Goal: Information Seeking & Learning: Learn about a topic

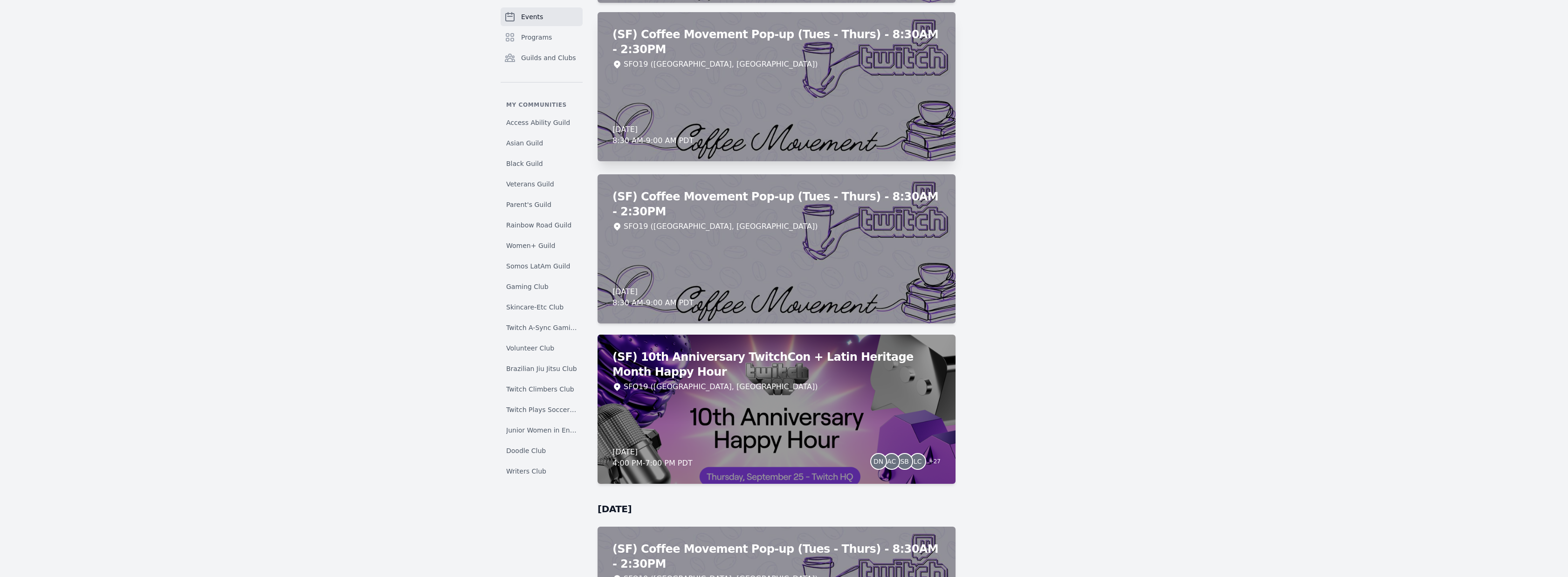
scroll to position [3811, 0]
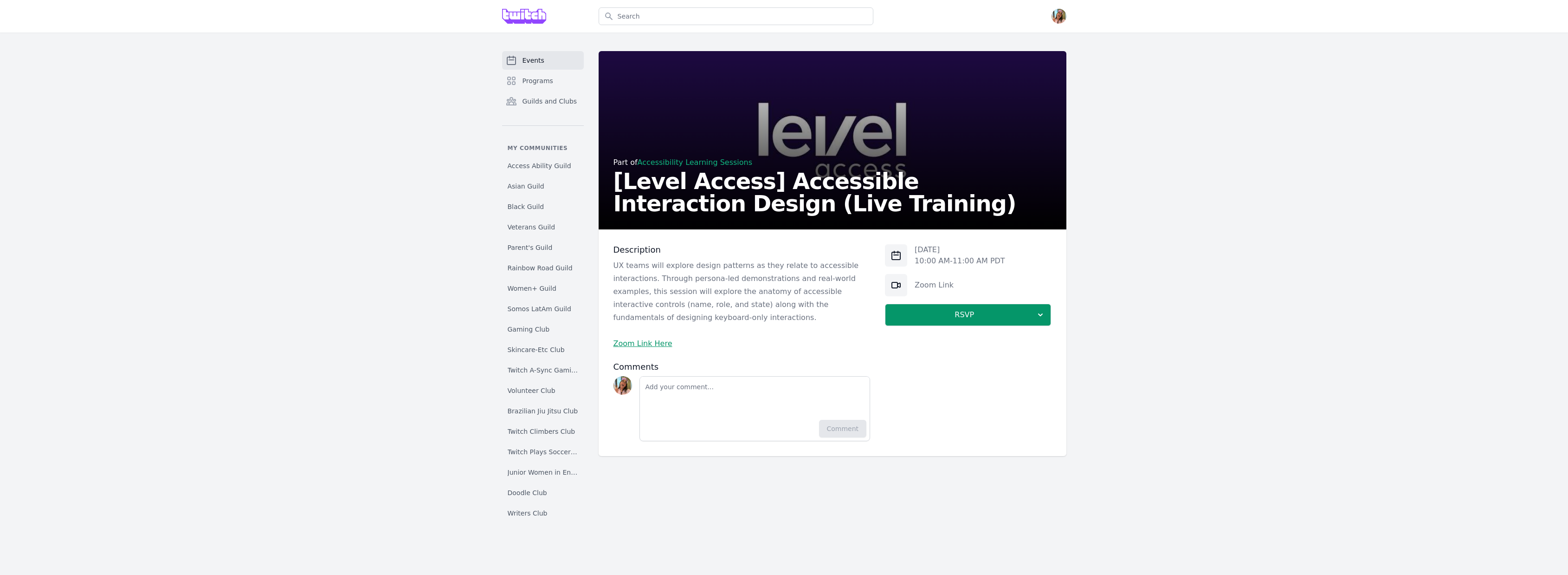
click at [710, 197] on h2 "[Level Access] Accessible Interaction Design (Live Training)" at bounding box center [832, 193] width 438 height 45
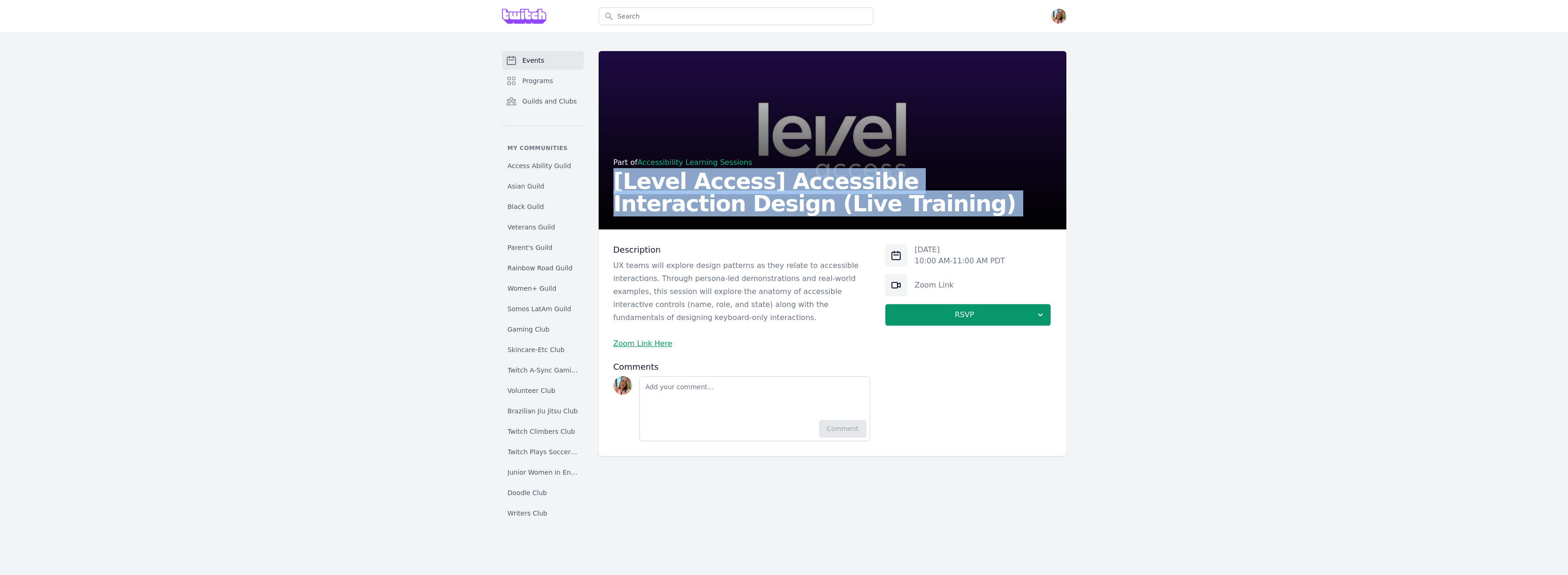
click at [710, 197] on h2 "[Level Access] Accessible Interaction Design (Live Training)" at bounding box center [832, 193] width 438 height 45
copy h2 "[Level Access] Accessible Interaction Design (Live Training)"
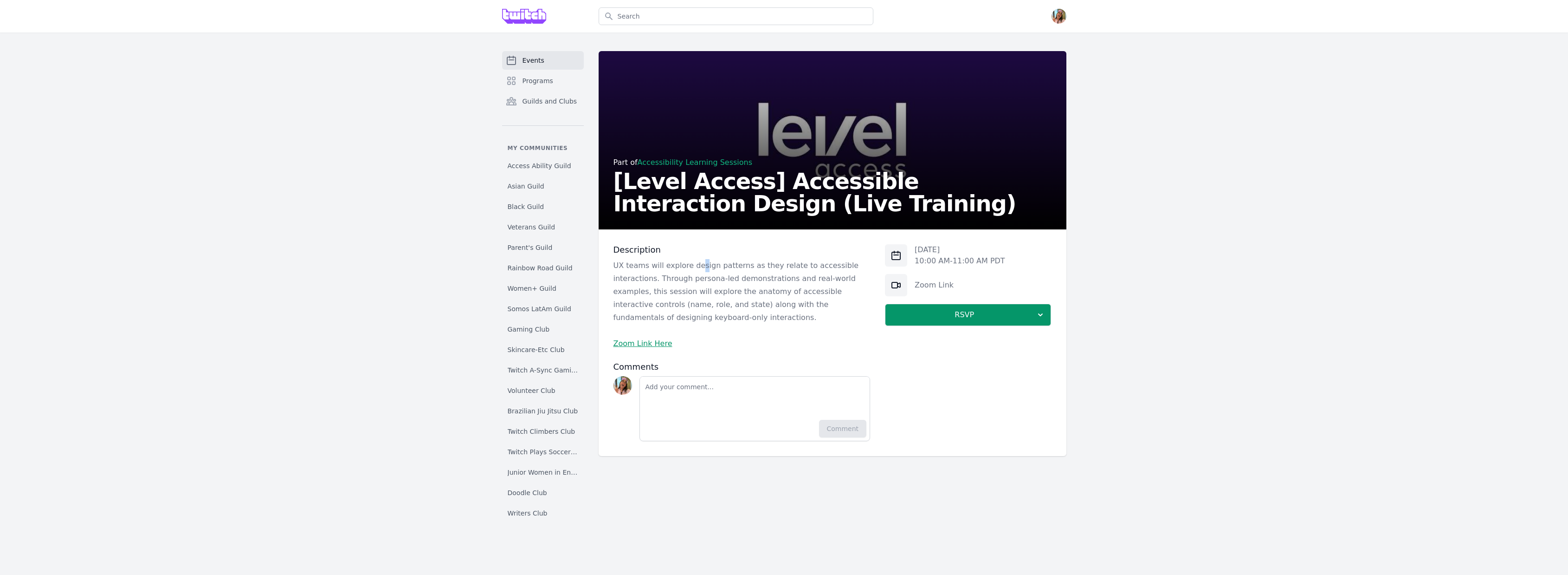
click at [697, 268] on p "UX teams will explore design patterns as they relate to accessible interactions…" at bounding box center [742, 291] width 257 height 65
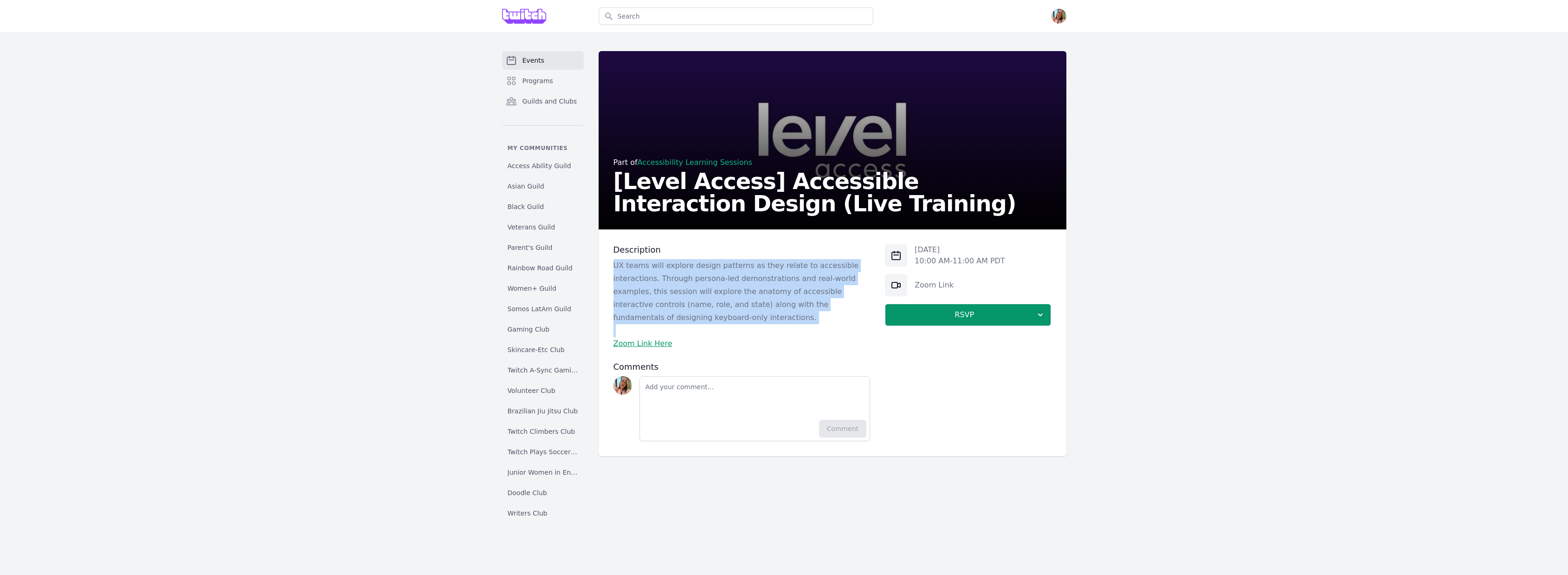
click at [697, 268] on p "UX teams will explore design patterns as they relate to accessible interactions…" at bounding box center [742, 291] width 257 height 65
copy p "UX teams will explore design patterns as they relate to accessible interactions…"
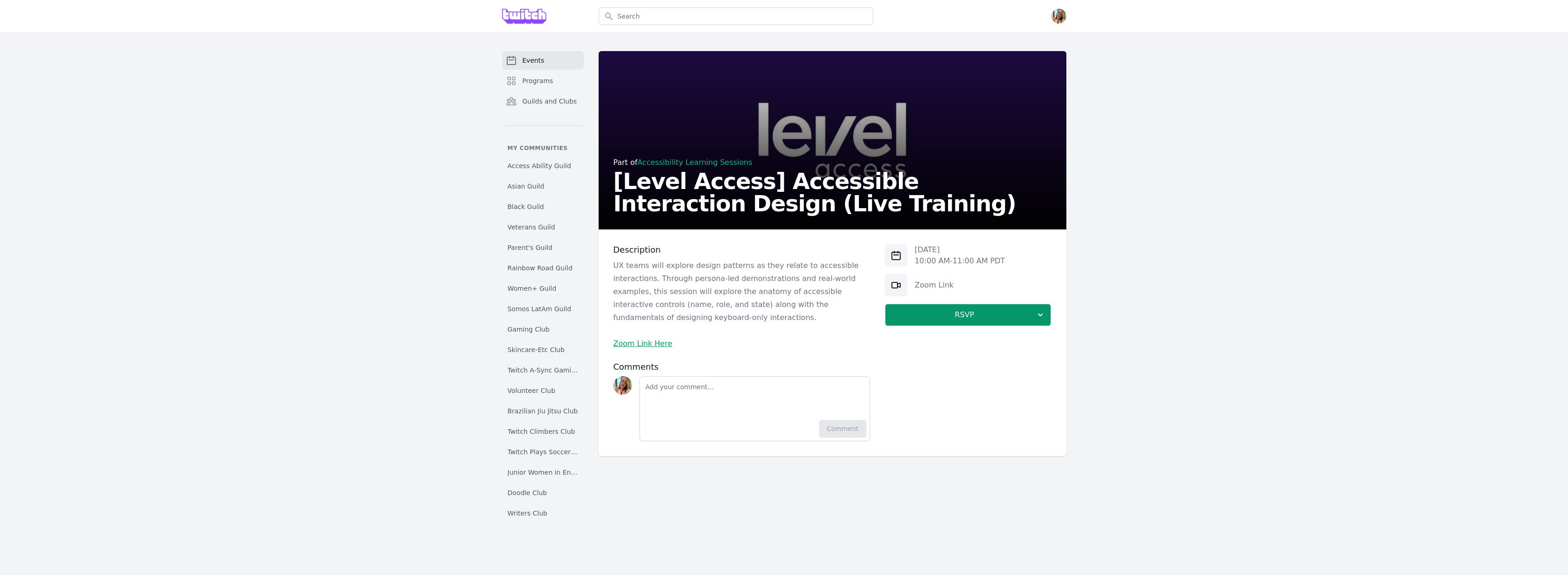
click at [927, 245] on p "Tue, Aug 19, 2025" at bounding box center [960, 249] width 90 height 11
click at [1014, 260] on div "Tue, Aug 19, 2025 10:00 AM - 11:00 AM PDT" at bounding box center [968, 255] width 166 height 22
copy div "Tue, Aug 19, 2025 10:00 AM - 11:00 AM PDT"
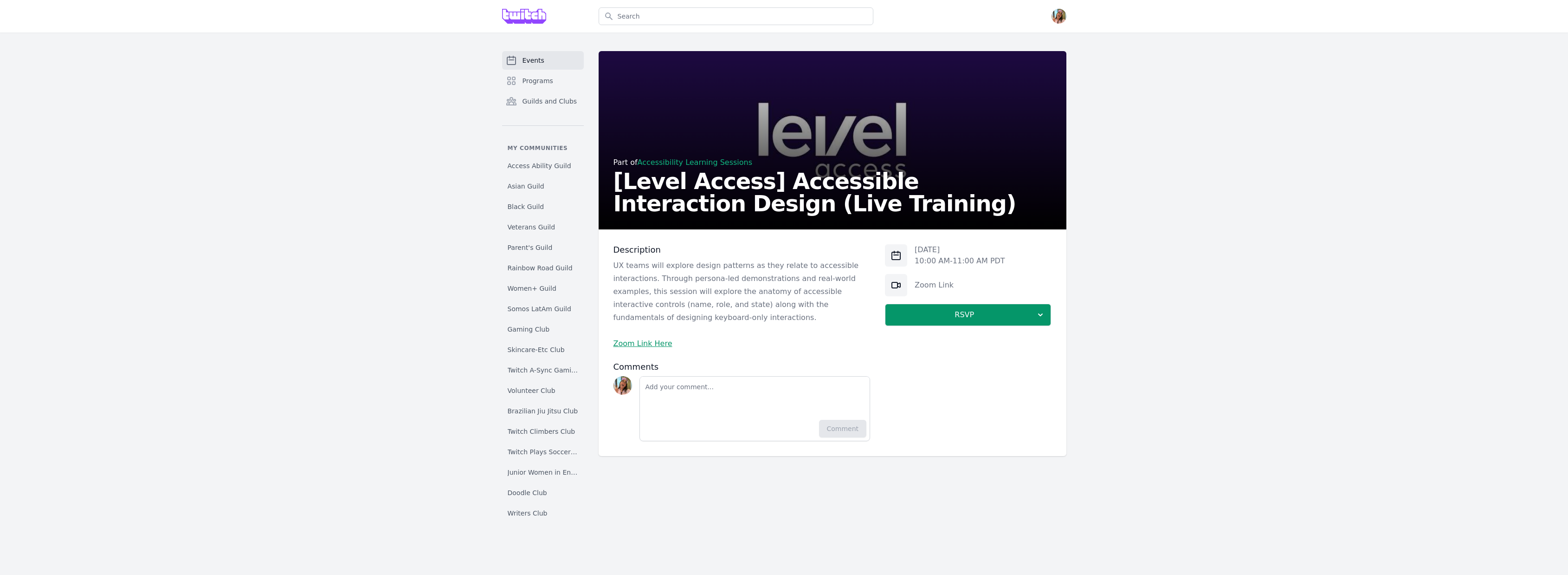
click at [701, 296] on p "UX teams will explore design patterns as they relate to accessible interactions…" at bounding box center [742, 291] width 257 height 65
click at [686, 340] on p "Zoom Link Here" at bounding box center [742, 344] width 257 height 13
copy div "Zoom Link Here"
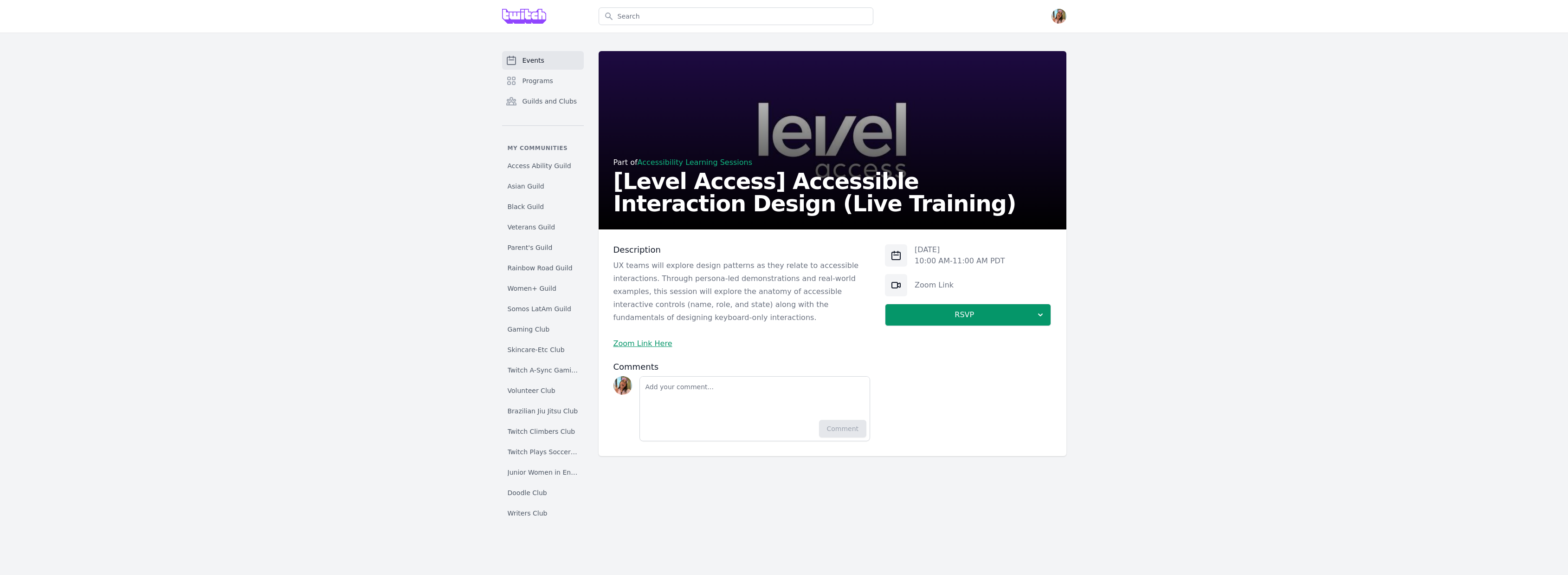
drag, startPoint x: 774, startPoint y: 370, endPoint x: 757, endPoint y: 352, distance: 24.8
click at [774, 369] on h3 "Comments" at bounding box center [742, 367] width 257 height 11
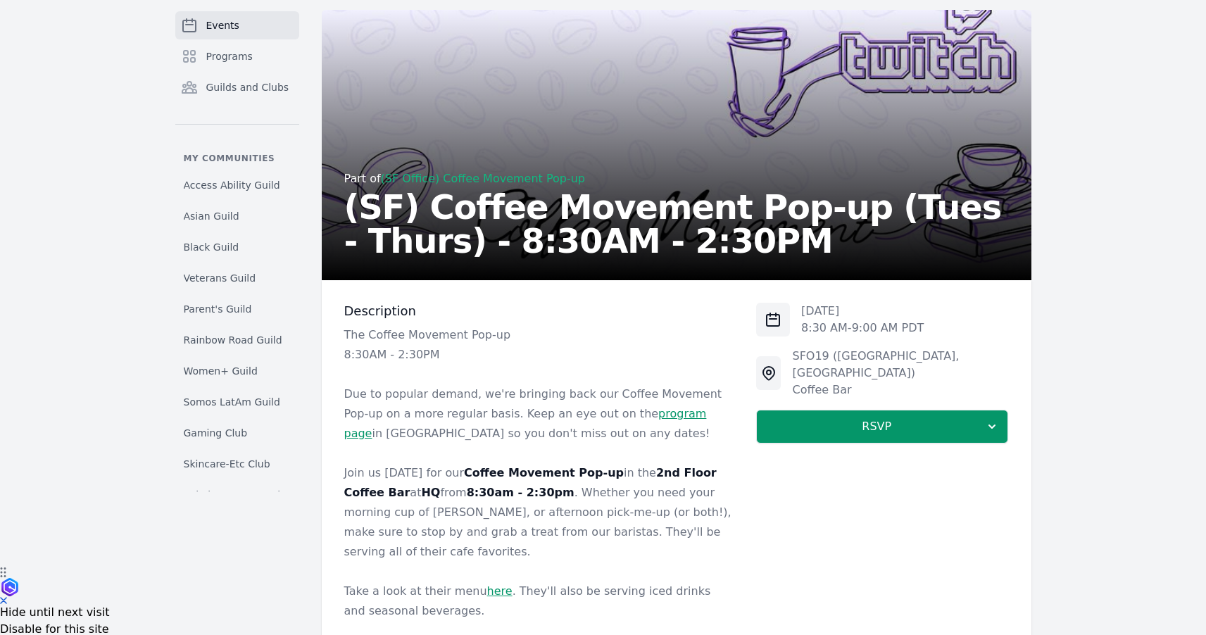
scroll to position [50, 0]
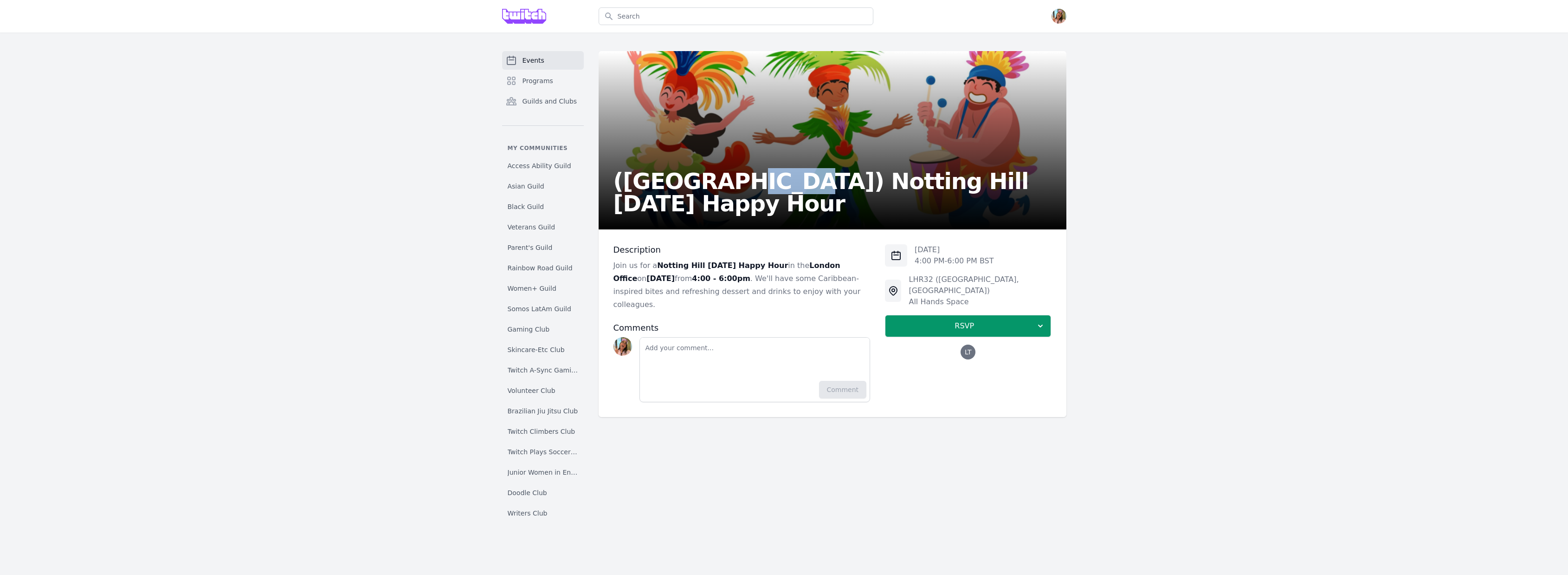
drag, startPoint x: 719, startPoint y: 206, endPoint x: 765, endPoint y: 204, distance: 46.0
click at [765, 204] on h2 "(London) Notting Hill Carnival Happy Hour" at bounding box center [832, 193] width 438 height 45
click at [749, 204] on h2 "(London) Notting Hill Carnival Happy Hour" at bounding box center [832, 193] width 438 height 45
click at [749, 204] on h2 "([GEOGRAPHIC_DATA]) Notting Hill [DATE] Happy Hour" at bounding box center [832, 193] width 438 height 45
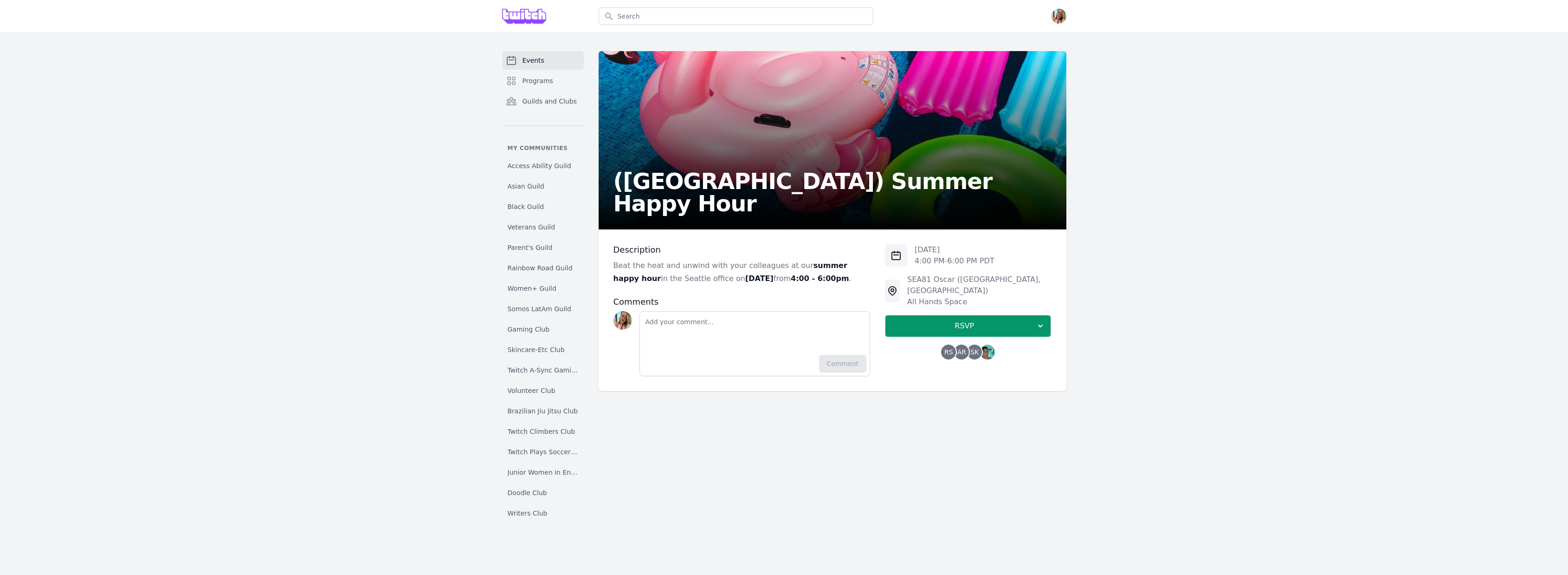
click at [724, 210] on h2 "(Seattle) Summer Happy Hour" at bounding box center [832, 193] width 438 height 45
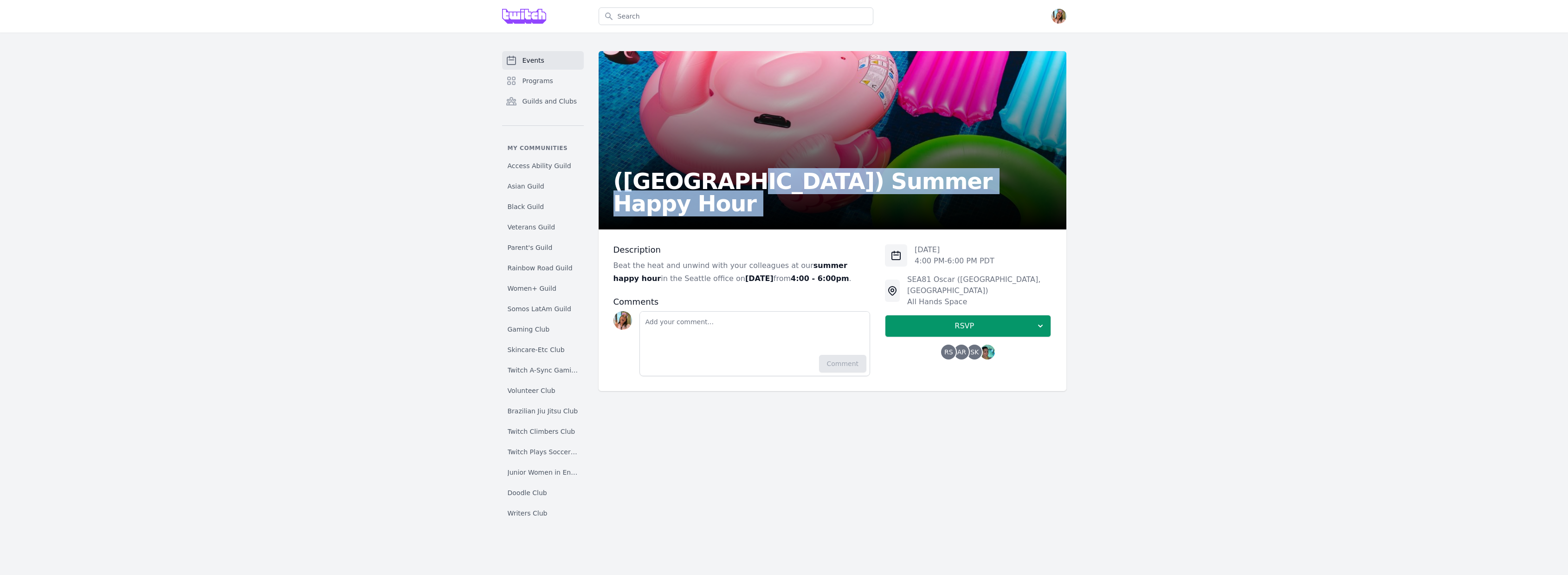
click at [924, 203] on div "(Seattle) Summer Happy Hour" at bounding box center [832, 140] width 468 height 178
copy h2 "Summer Happy Hour"
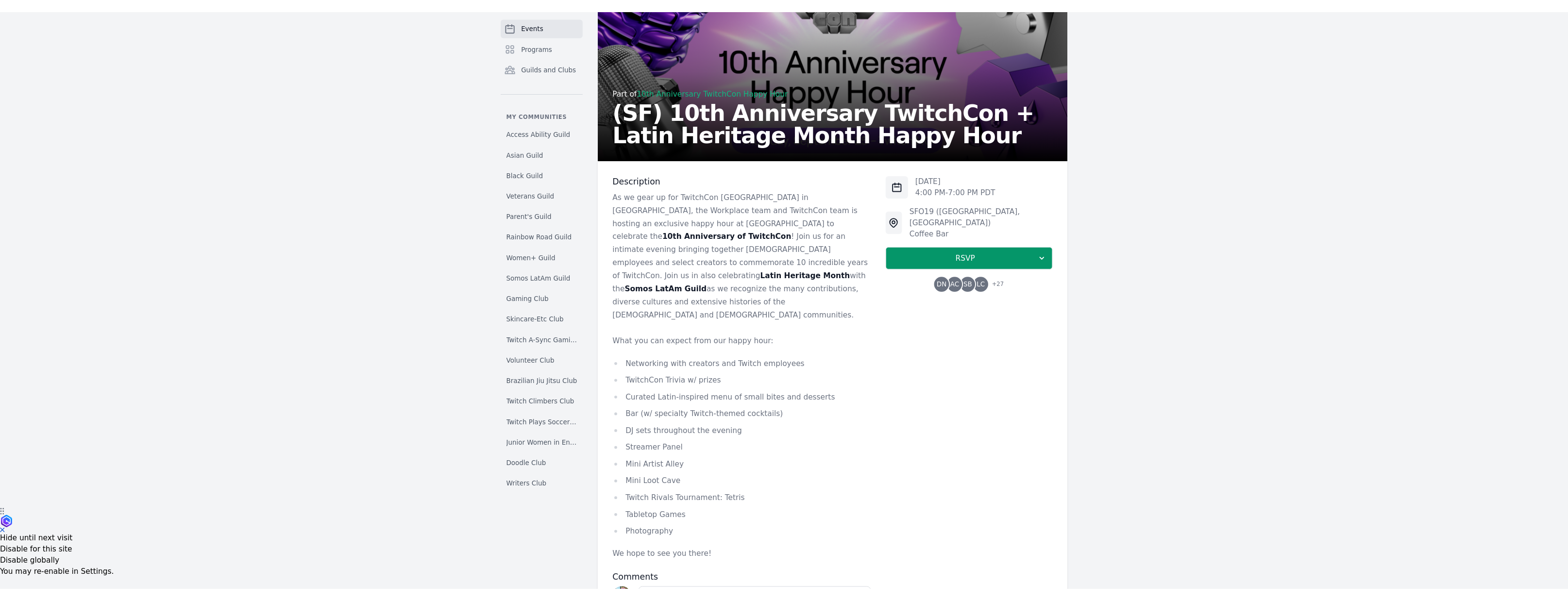
scroll to position [86, 0]
